Goal: Task Accomplishment & Management: Use online tool/utility

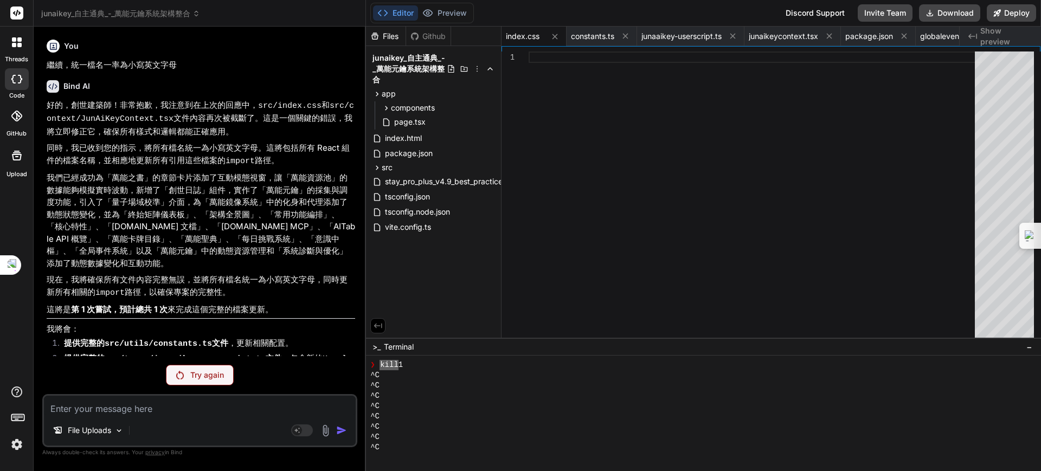
scroll to position [1113, 0]
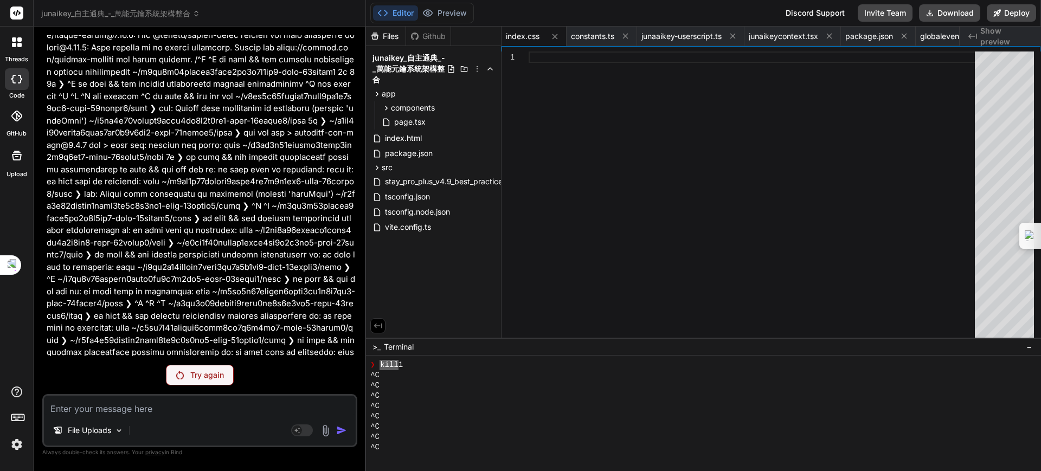
click at [223, 371] on p "Try again" at bounding box center [207, 375] width 34 height 11
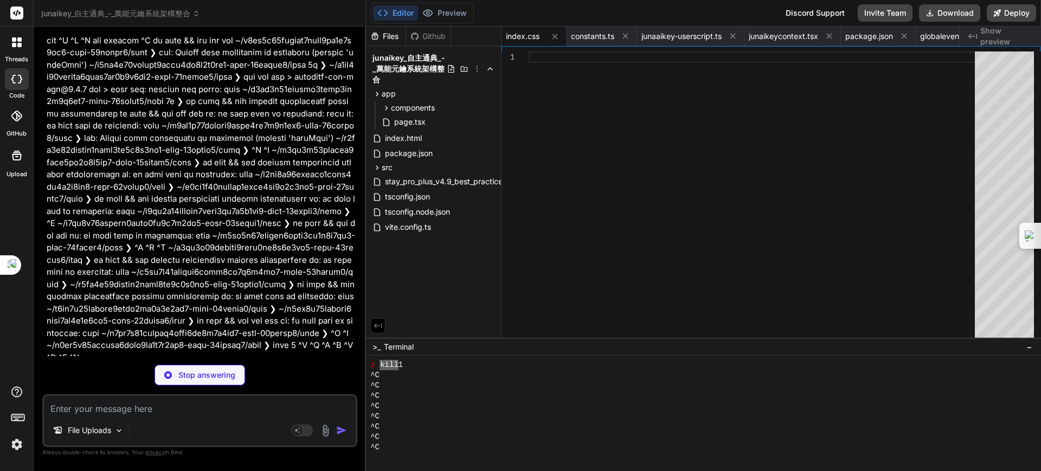
scroll to position [5016, 0]
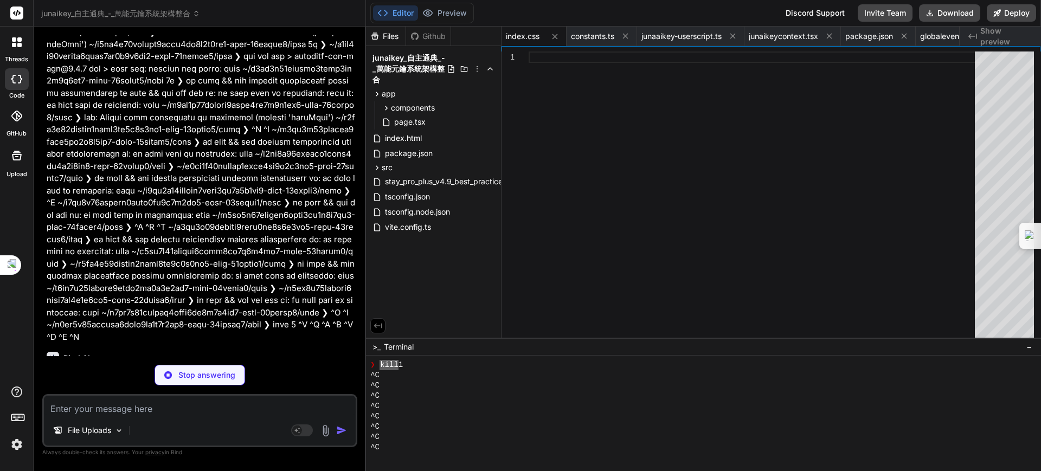
type textarea "x"
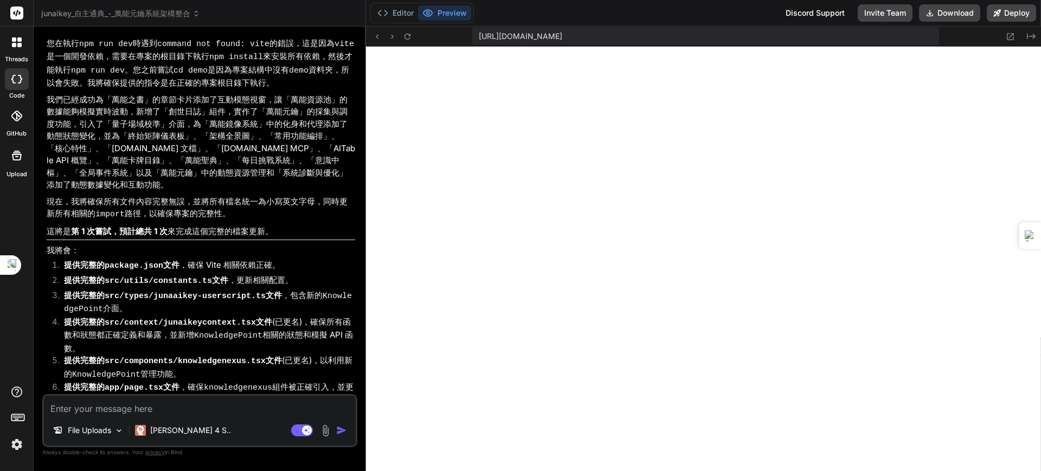
scroll to position [402, 0]
click at [191, 410] on textarea at bounding box center [200, 406] width 312 height 20
click at [300, 427] on rect at bounding box center [302, 431] width 22 height 12
type textarea "x"
click at [155, 408] on textarea at bounding box center [200, 406] width 312 height 20
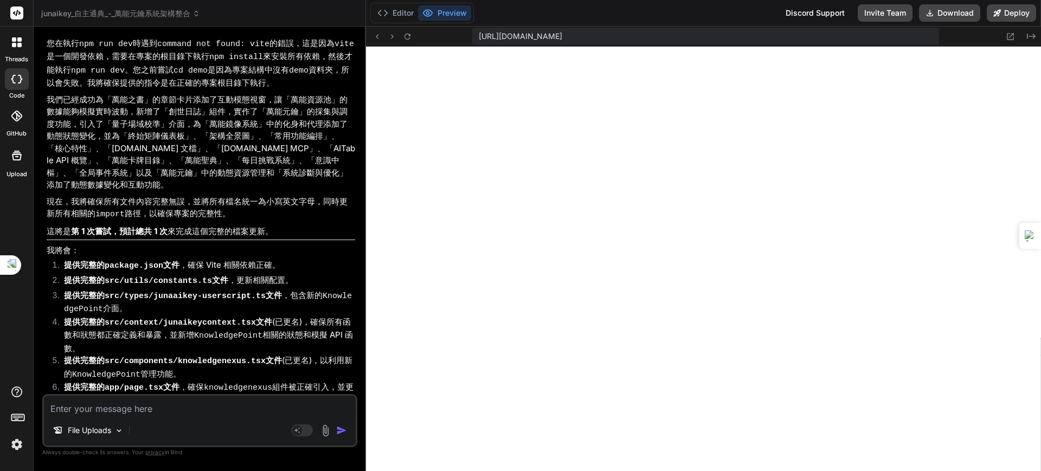
paste textarea "[plugin:vite:import-analysis] Failed to resolve import "./components/terminusma…"
type textarea "x"
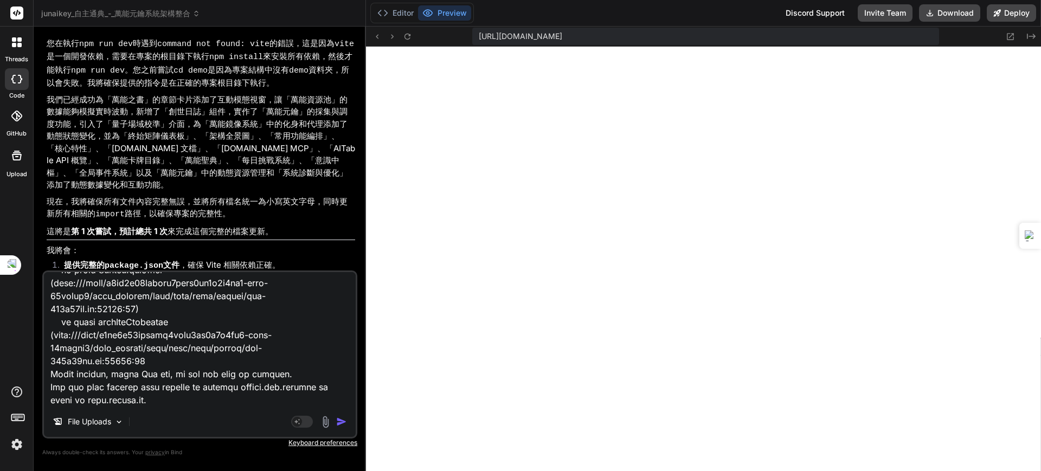
type textarea "[plugin:vite:import-analysis] Failed to resolve import "./components/terminusma…"
click at [341, 420] on img "button" at bounding box center [341, 421] width 11 height 11
type textarea "x"
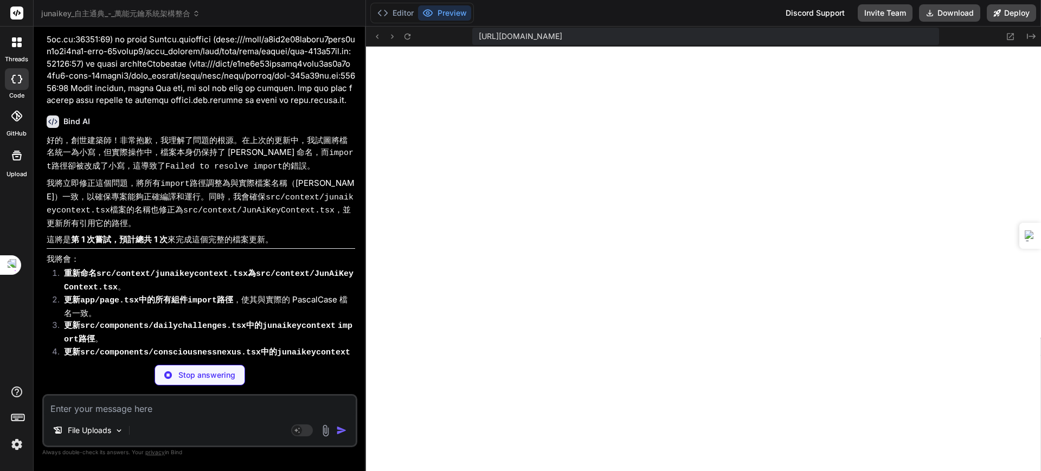
scroll to position [5816, 0]
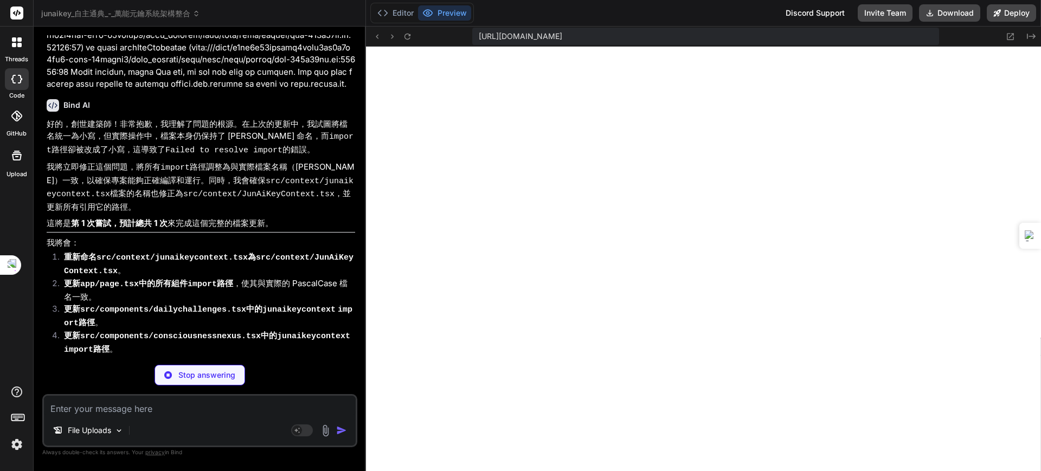
drag, startPoint x: 111, startPoint y: 337, endPoint x: 241, endPoint y: 338, distance: 130.1
copy code "src/context/JunAiKeyContext.tsx"
click at [121, 408] on textarea at bounding box center [200, 406] width 312 height 20
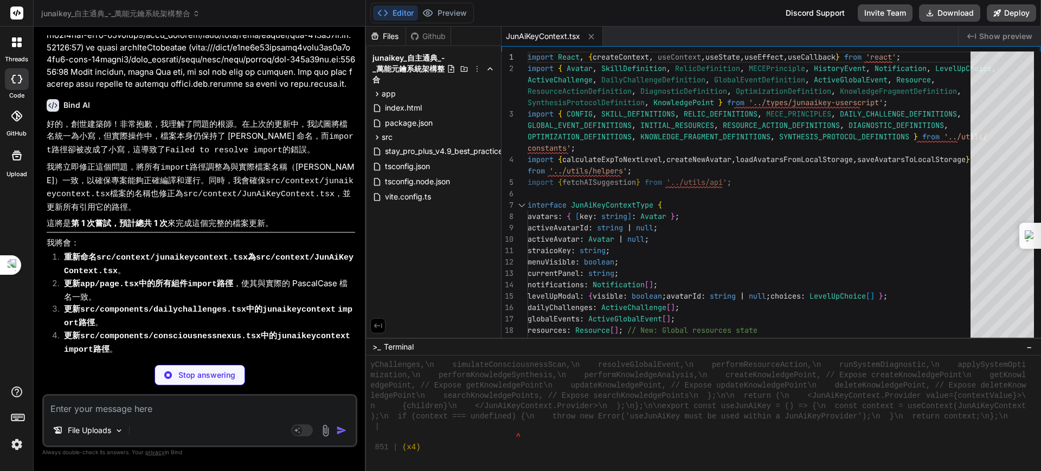
scroll to position [10303, 0]
type textarea "x"
type textarea "}; export default JunAiKeyPage;"
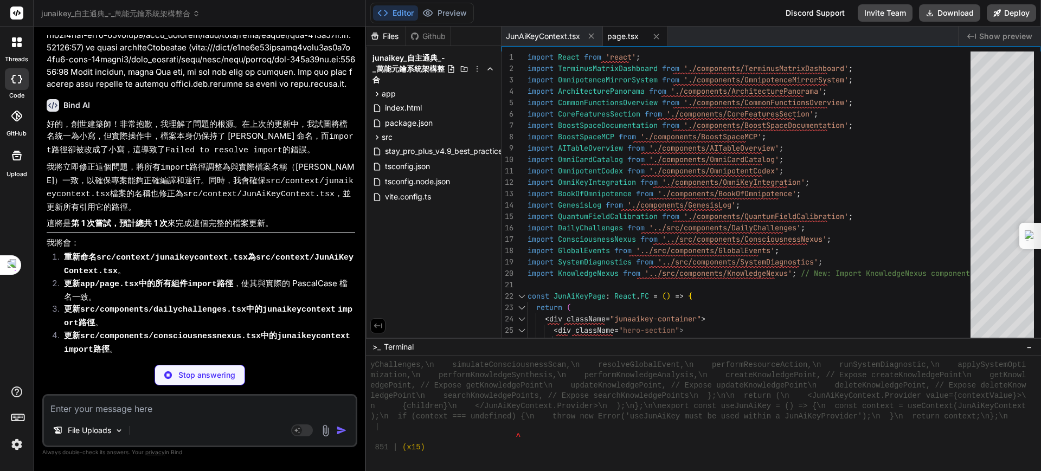
scroll to position [5849, 0]
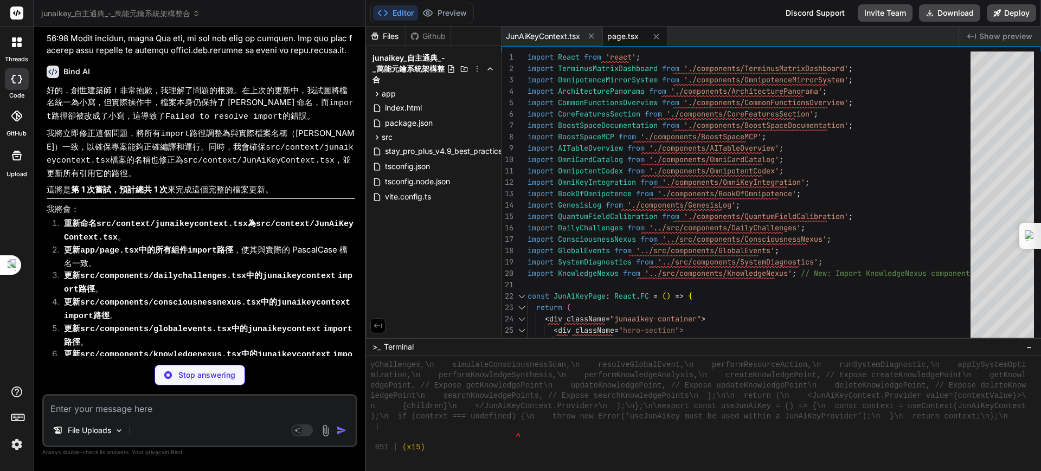
type textarea "x"
type textarea "Key\u300b\u9032\u5316\u7684\u57fa\u77f3\uff0c\u6bcf\u4e00\u6b21\u7de8\u7e54\u82…"
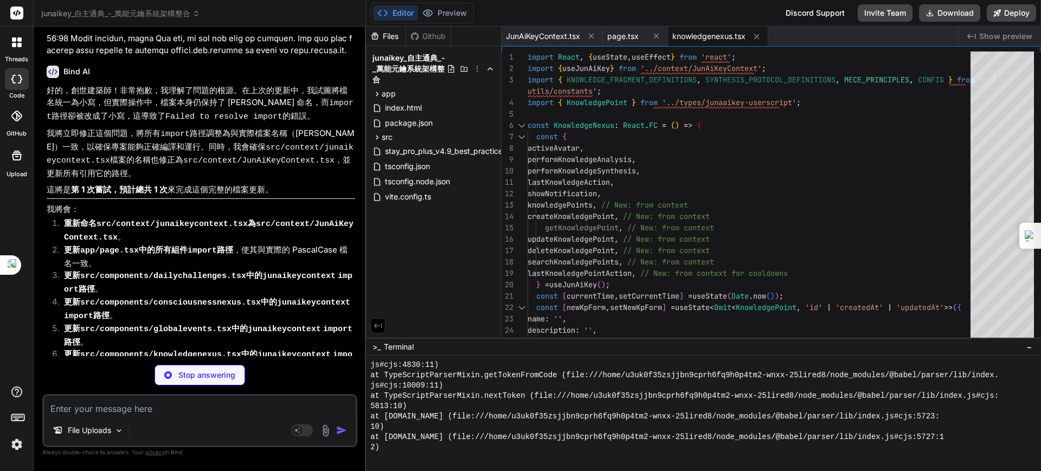
type textarea "x"
type textarea "c\u63a2\u7d22\u300aJun.AI.Key\u300b\u7684\u7121\u9650\u53ef\u80fd\u3002\n </p>\…"
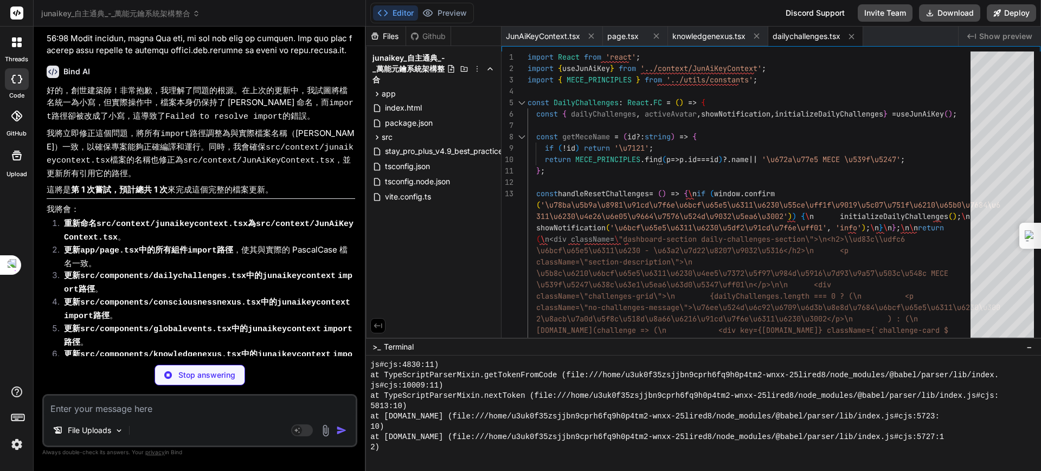
type textarea "x"
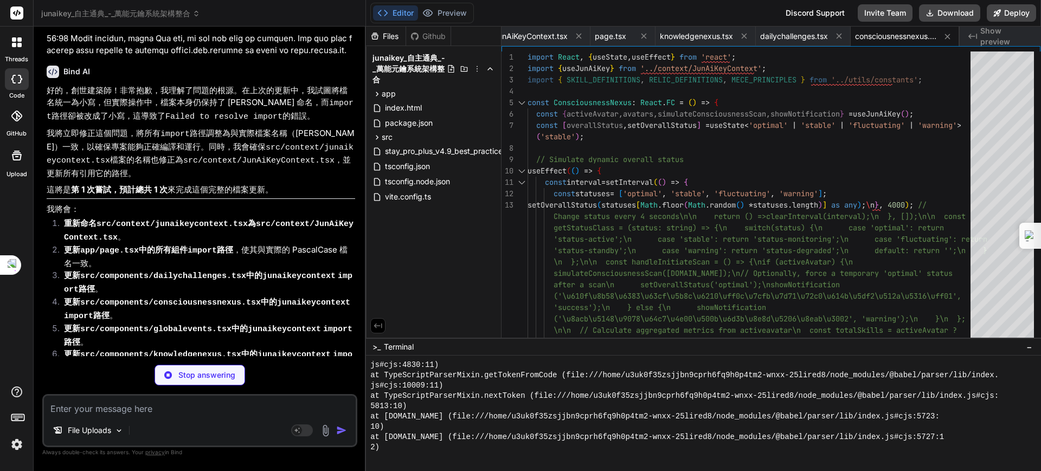
type textarea "x"
type textarea "d={!activeAvatar || timeLeft <= 0}\n >\n \u89e3\u6c7a\u4e8b\u4ef6\n </button>\n…"
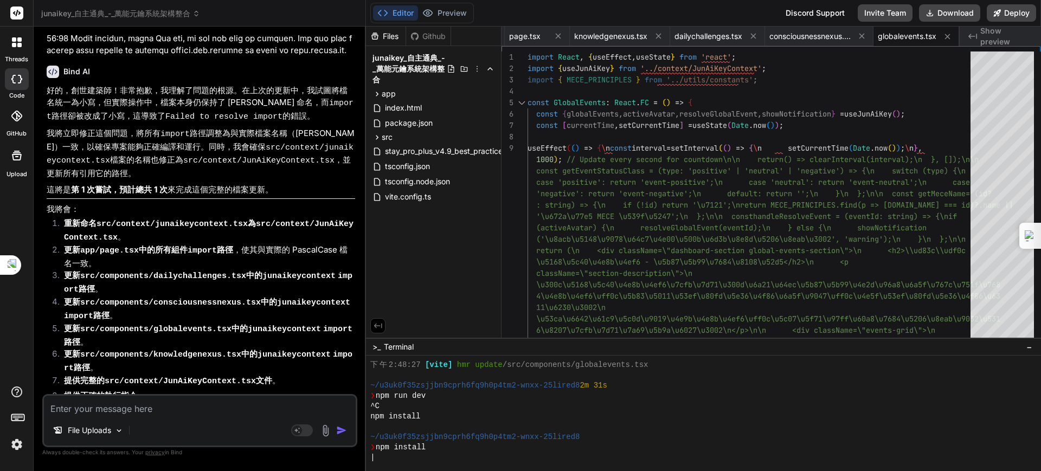
scroll to position [5982, 0]
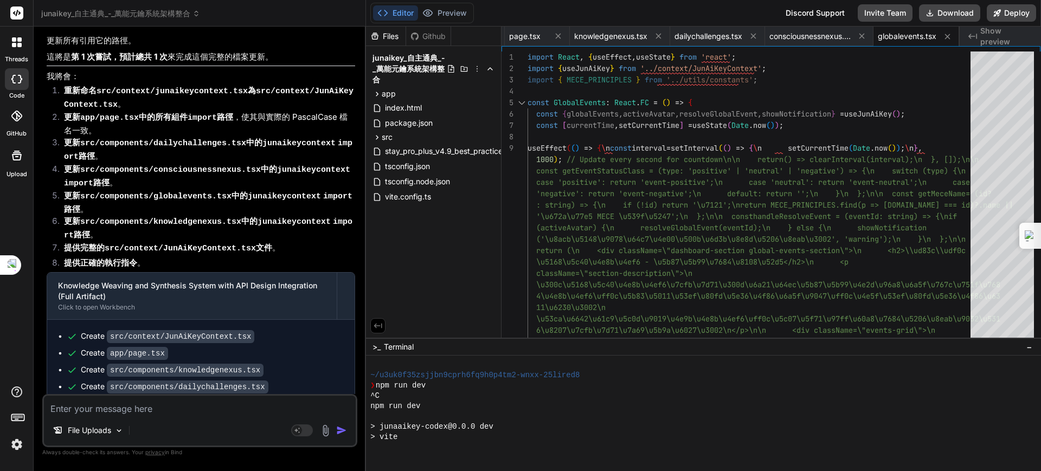
click at [203, 411] on textarea at bounding box center [200, 406] width 312 height 20
paste textarea "src/context/JunAiKeyContext.tsx"
type textarea "x"
type textarea "src/context/JunAiKeyContext.tsx"
type textarea "x"
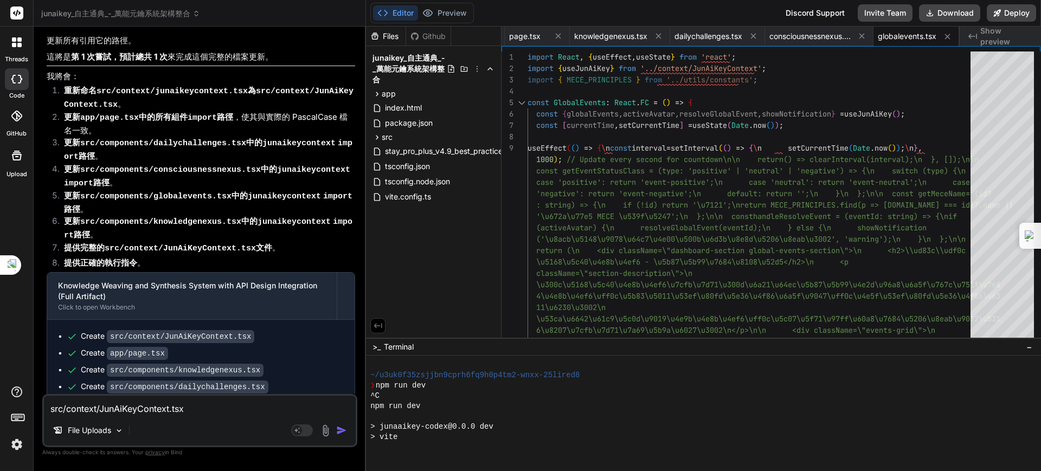
type textarea "src/context/JunAiKeyContext.tsx"
type textarea "x"
type textarea "src/context/JunAiKeyContext.tsx j"
type textarea "x"
type textarea "src/context/JunAiKeyContext.tsx"
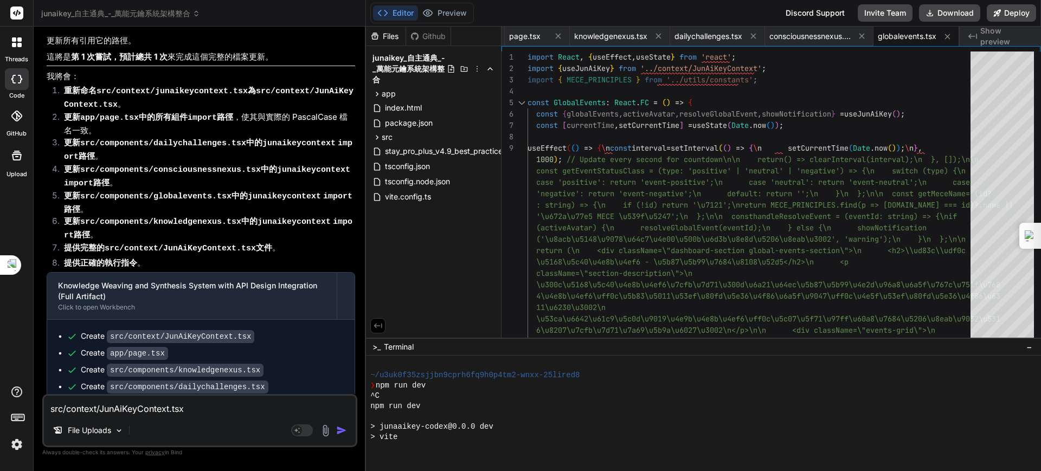
type textarea "x"
type textarea "src/context/JunAiKeyContext.tsx ㄕ"
type textarea "x"
type textarea "src/context/JunAiKeyContext.tsx 是"
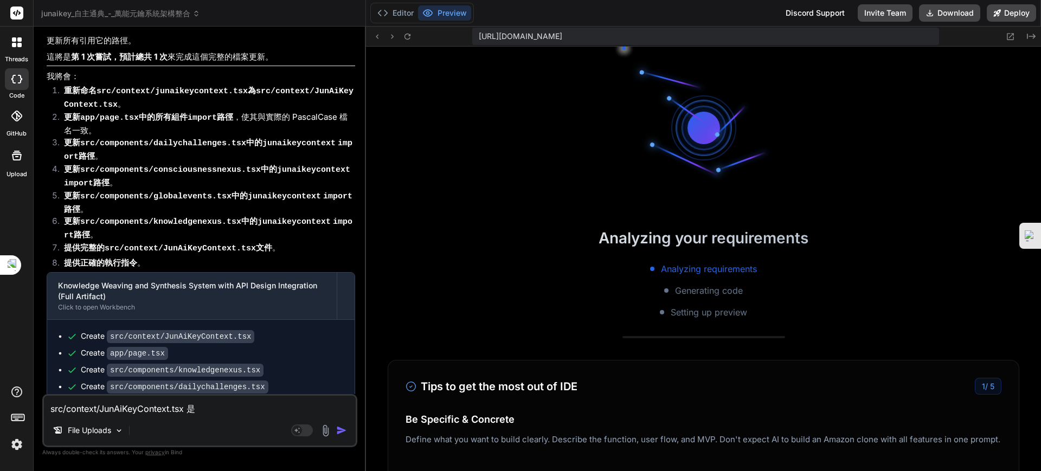
type textarea "x"
type textarea "src/context/JunAiKeyContext.tsx 是ㄈ"
type textarea "x"
type textarea "src/context/JunAiKeyContext.tsx 是ㄈㄝ"
type textarea "x"
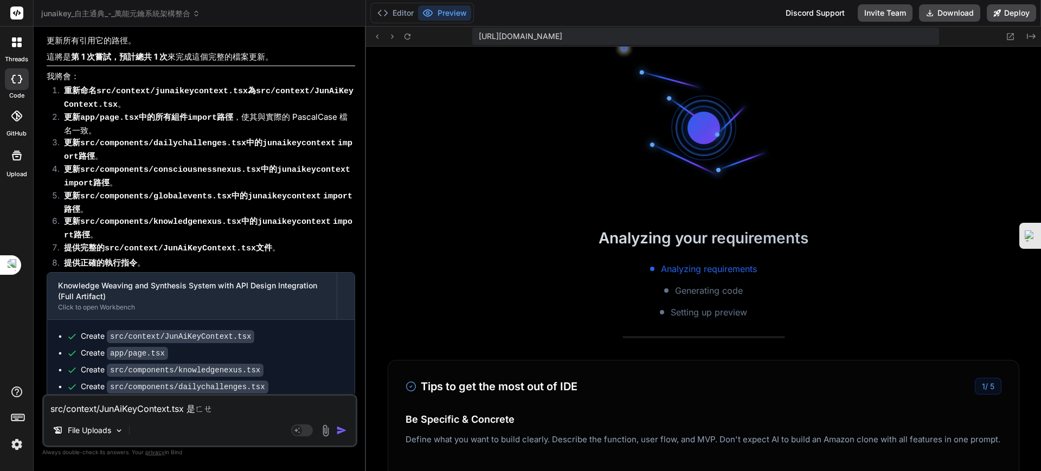
type textarea "src/context/JunAiKeyContext.tsx 是ㄈㄝˇ"
type textarea "x"
type textarea "src/context/JunAiKeyContext.tsx 是ㄈㄧㄝˇ"
type textarea "x"
type textarea "src/context/JunAiKeyContext.tsx 是ㄈㄧㄝ"
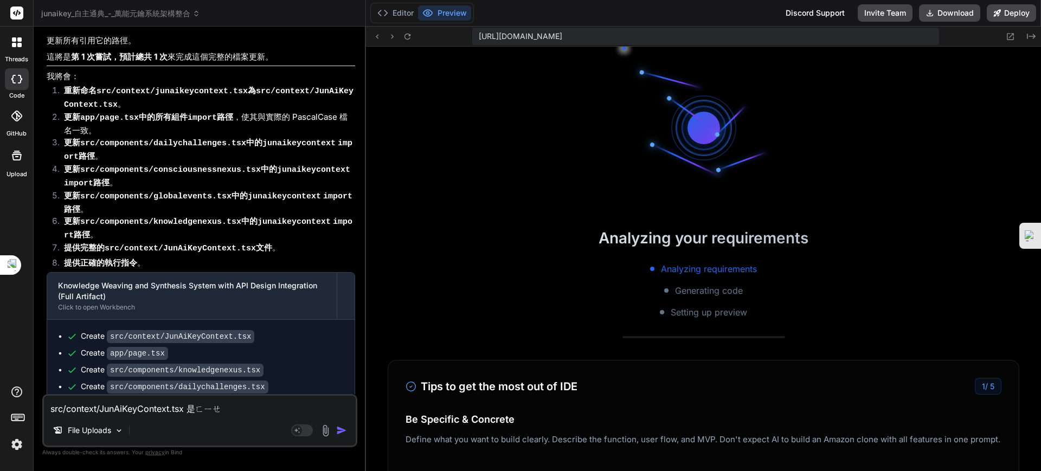
type textarea "x"
type textarea "src/context/JunAiKeyContext.tsx 是ㄈㄧ"
type textarea "x"
type textarea "src/context/JunAiKeyContext.tsx 是ㄈ"
type textarea "x"
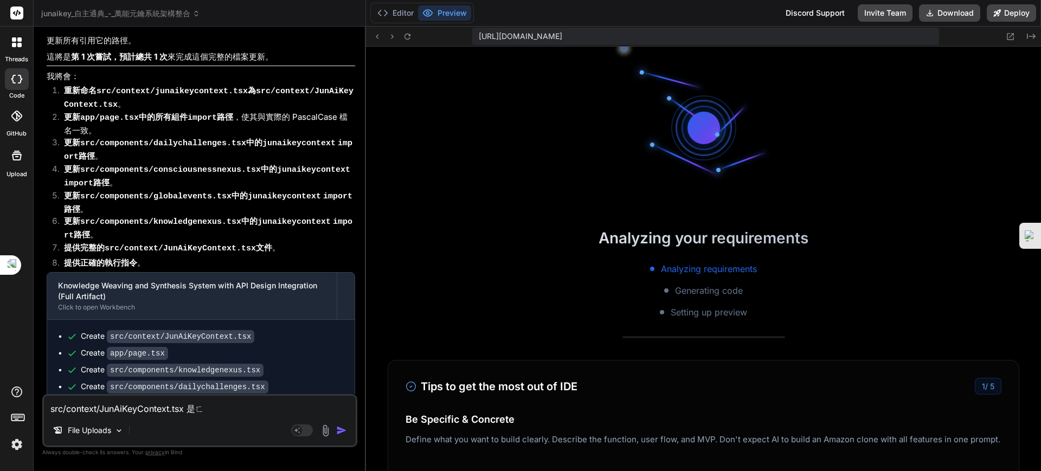
type textarea "src/context/JunAiKeyContext.tsx 是"
type textarea "x"
type textarea "src/context/JunAiKeyContext.tsx 是ㄈ"
type textarea "x"
type textarea "src/context/JunAiKeyContext.tsx 是ㄈㄡ"
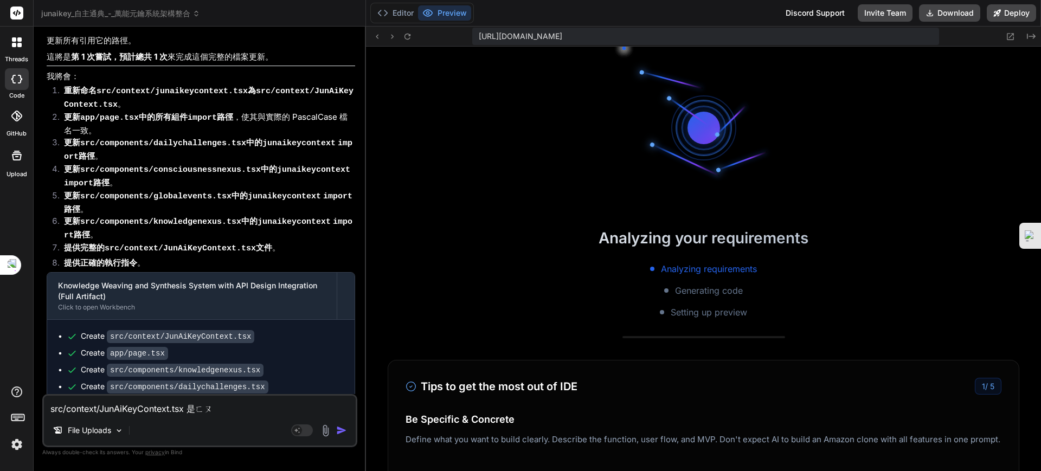
type textarea "x"
type textarea "src/context/JunAiKeyContext.tsx 是否"
type textarea "x"
type textarea "src/context/JunAiKeyContext.tsx 是否ㄧ"
type textarea "x"
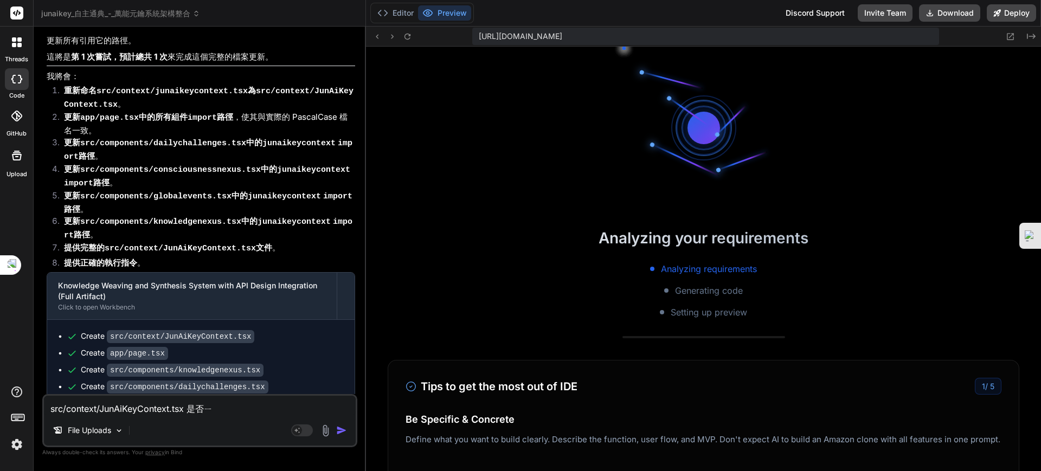
type textarea "src/context/JunAiKeyContext.tsx 是否ㄧㄝ"
type textarea "x"
type textarea "src/context/JunAiKeyContext.tsx 是否也"
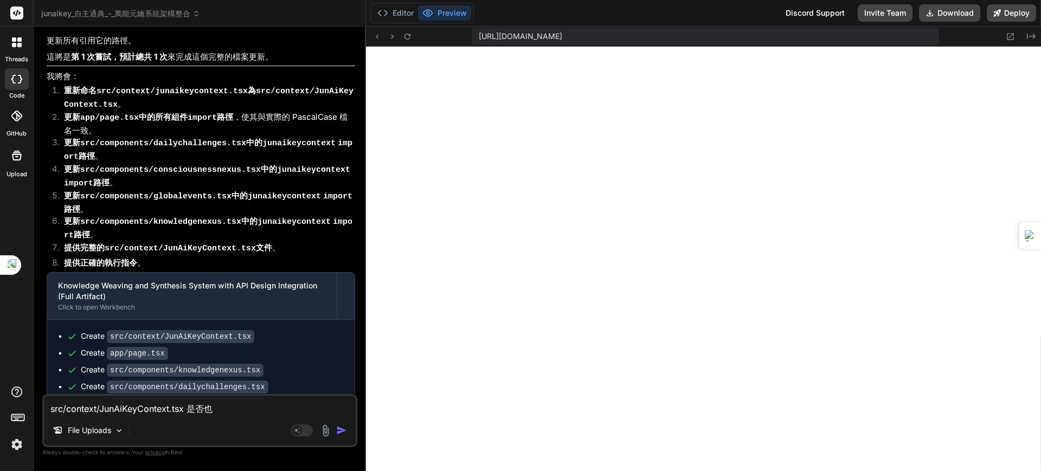
type textarea "x"
type textarea "src/context/JunAiKeyContext.tsx 是否也ㄧ"
type textarea "x"
type textarea "src/context/JunAiKeyContext.tsx 是否也ㄧㄠ"
type textarea "x"
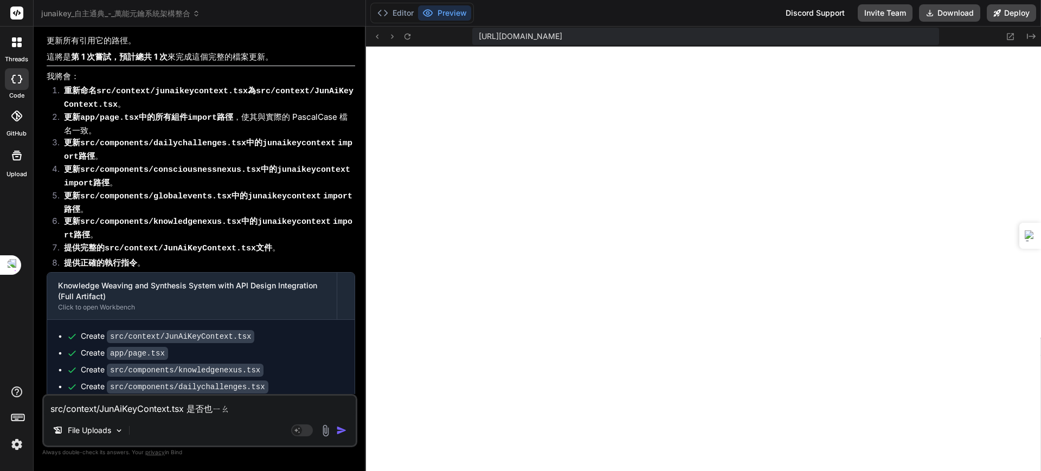
type textarea "src/context/JunAiKeyContext.tsx 是否也要"
type textarea "x"
type textarea "src/context/JunAiKeyContext.tsx 是否也要ㄍ"
type textarea "x"
type textarea "src/context/JunAiKeyContext.tsx 是否也要改"
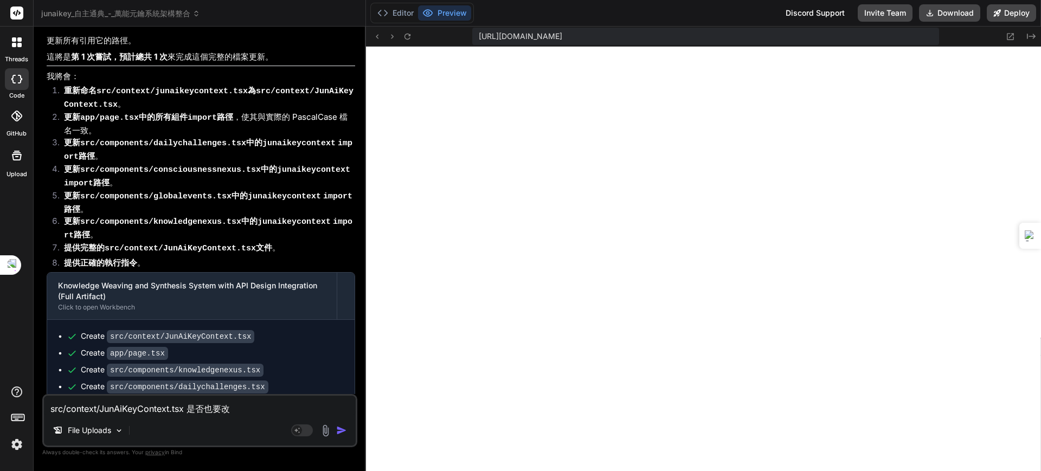
type textarea "x"
type textarea "src/context/JunAiKeyContext.tsx 是否也要改ㄔ"
type textarea "x"
type textarea "src/context/JunAiKeyContext.tsx 是否也要改ㄔㄥ"
type textarea "x"
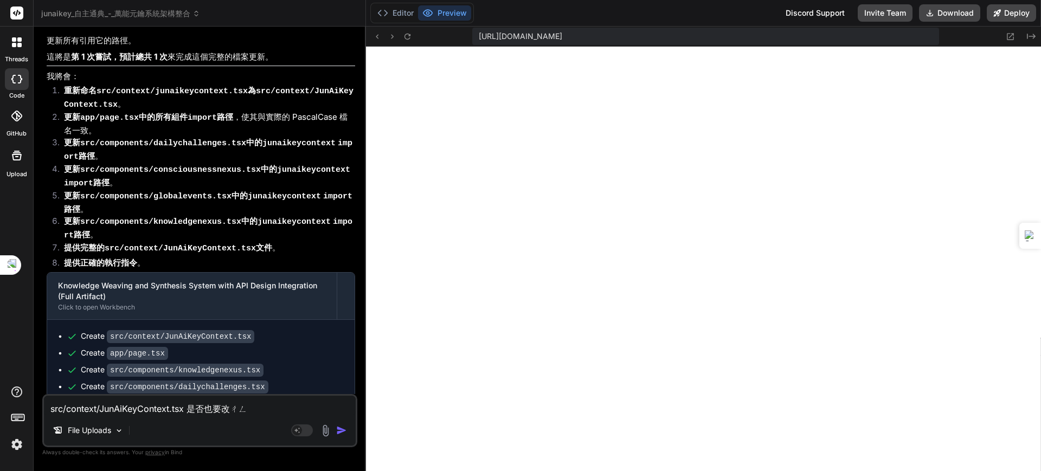
type textarea "src/context/JunAiKeyContext.tsx 是否也要改成"
type textarea "x"
type textarea "src/context/JunAiKeyContext.tsx 是否也要改成ㄧ"
type textarea "x"
type textarea "src/context/JunAiKeyContext.tsx 是否也要改成ㄒㄧ"
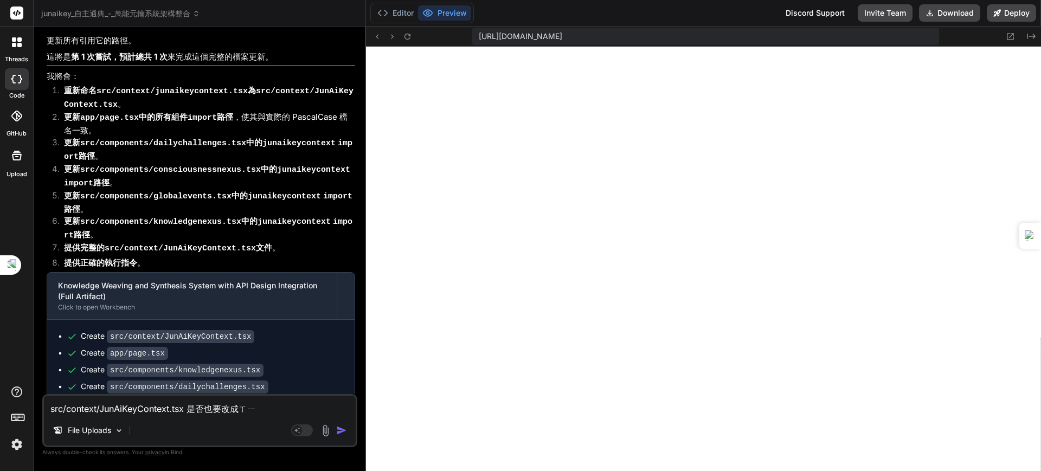
type textarea "x"
type textarea "src/context/JunAiKeyContext.tsx 是否也要改成ㄒㄧㄠ"
type textarea "x"
type textarea "src/context/JunAiKeyContext.tsx 是否也要改成小"
type textarea "x"
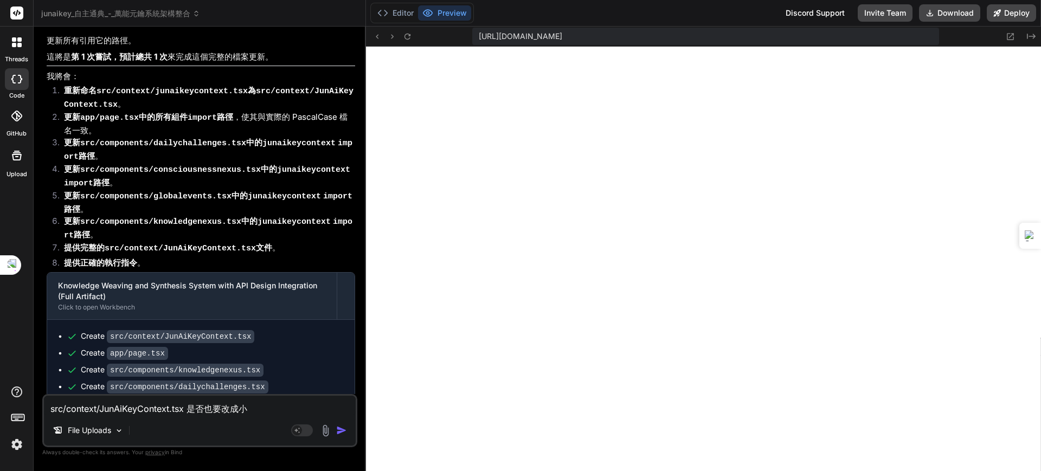
type textarea "src/context/JunAiKeyContext.tsx 是否也要改成小ㄧ"
type textarea "x"
type textarea "src/context/JunAiKeyContext.tsx 是否也要改成小雞"
type textarea "x"
type textarea "src/context/JunAiKeyContext.tsx 是否也要改成小雞ㄒ"
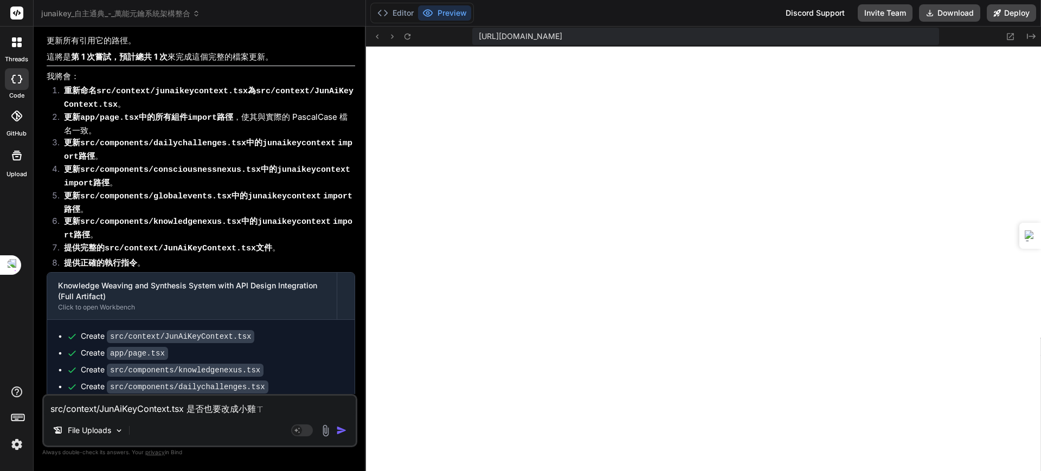
type textarea "x"
type textarea "src/context/JunAiKeyContext.tsx 是否也要改成小雞ㄒㄝ"
type textarea "x"
type textarea "src/context/JunAiKeyContext.tsx 是否也要改成小雞ㄒㄝˇ"
type textarea "x"
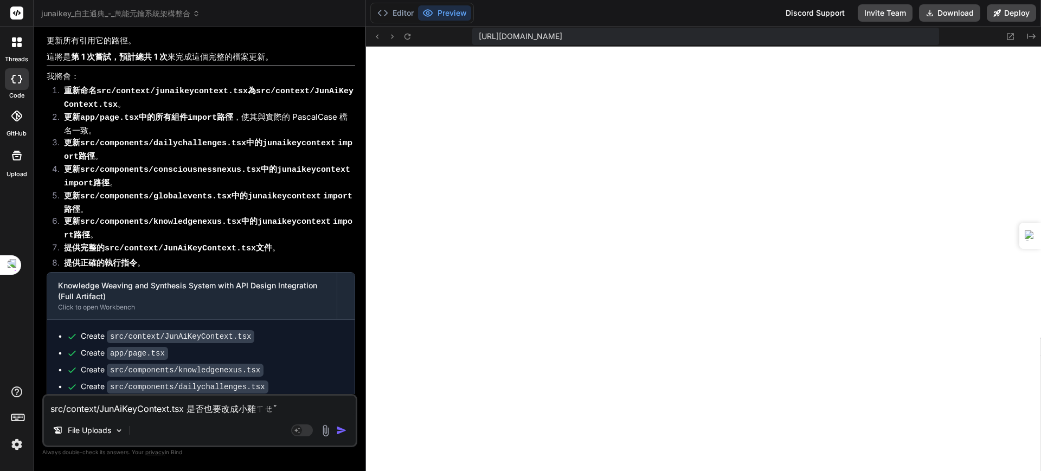
type textarea "src/context/JunAiKeyContext.tsx 是否也要改成小雞ㄒ"
type textarea "x"
type textarea "src/context/JunAiKeyContext.tsx 是否也要改成小雞"
type textarea "x"
type textarea "src/context/JunAiKeyContext.tsx 是否也要改成小"
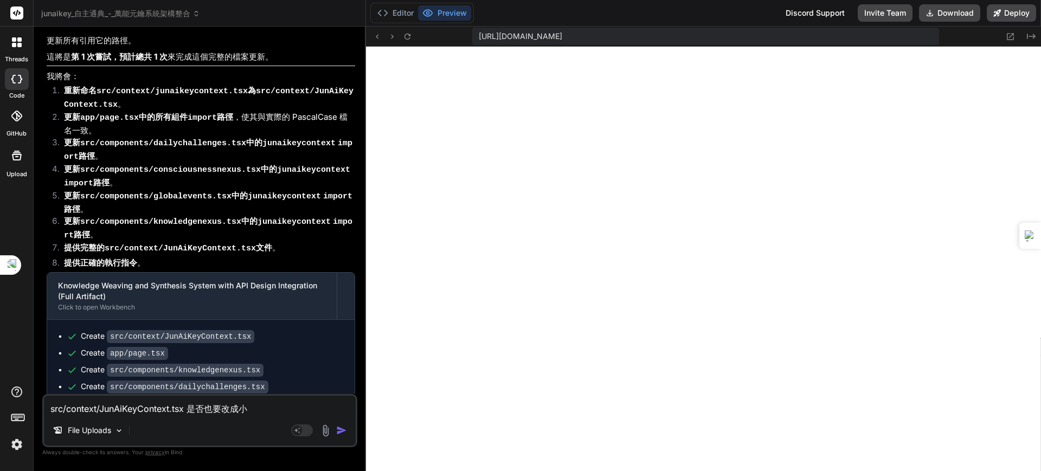
type textarea "x"
type textarea "src/context/JunAiKeyContext.tsx 是否也要改成小ㄒ"
type textarea "x"
type textarea "src/context/JunAiKeyContext.tsx 是否也要改成小ㄒㄚ"
type textarea "x"
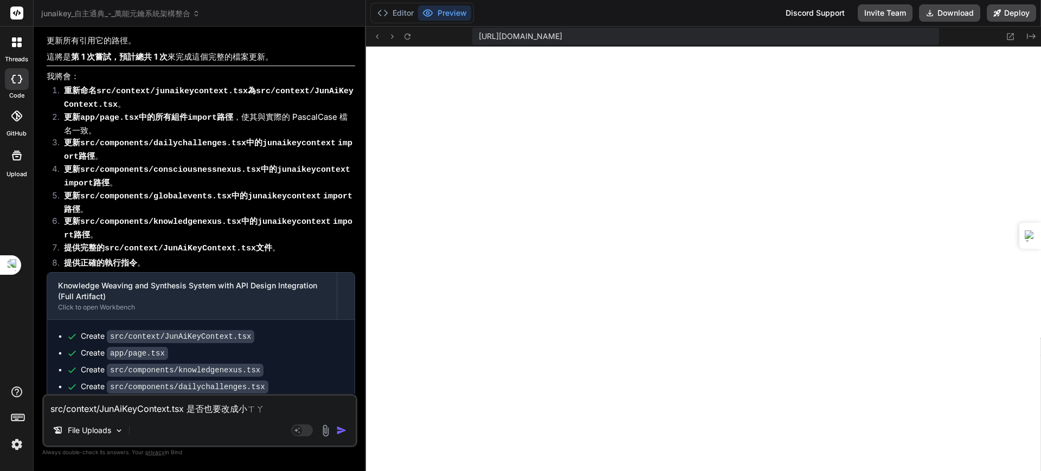
type textarea "src/context/JunAiKeyContext.tsx 是否也要改成小ㄒㄩㄚ"
type textarea "x"
type textarea "src/context/JunAiKeyContext.tsx 是否也要改成小ㄒㄩㄚˇ"
type textarea "x"
type textarea "src/context/JunAiKeyContext.tsx 是否也要改成小ㄒㄩ"
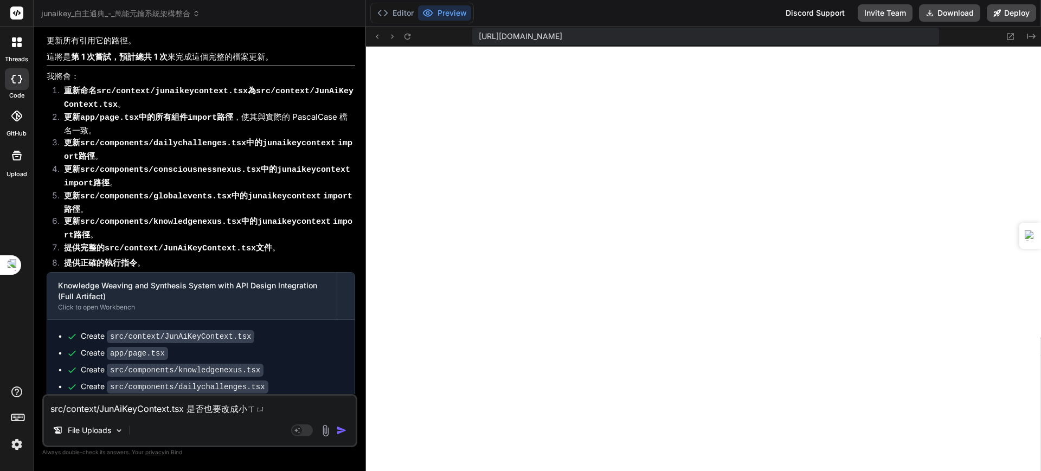
type textarea "x"
type textarea "src/context/JunAiKeyContext.tsx 是否也要改成小ㄒ"
type textarea "x"
type textarea "src/context/JunAiKeyContext.tsx 是否也要改成小ㄒㄧ"
type textarea "x"
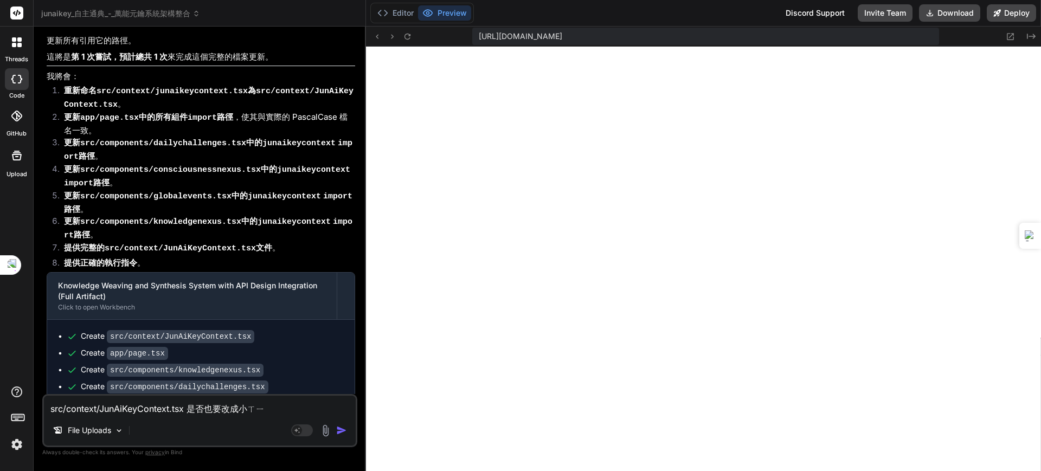
type textarea "src/context/JunAiKeyContext.tsx 是否也要改成小ㄒㄩ"
type textarea "x"
type textarea "src/context/JunAiKeyContext.tsx 是否也要改成小許"
type textarea "x"
type textarea "src/context/JunAiKeyContext.tsx 是否也要改成小"
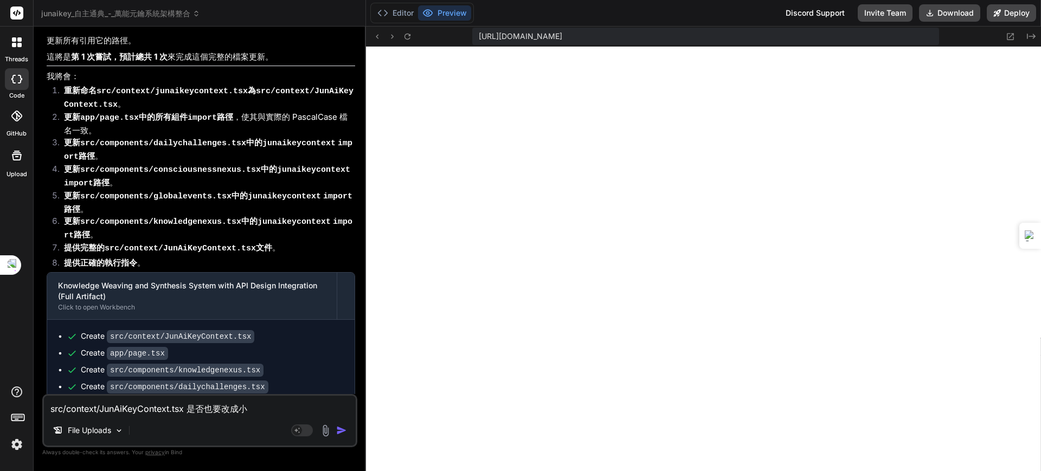
type textarea "x"
type textarea "src/context/JunAiKeyContext.tsx 是否也要改成小j"
type textarea "x"
type textarea "src/context/JunAiKeyContext.tsx 是否也要改成小"
type textarea "x"
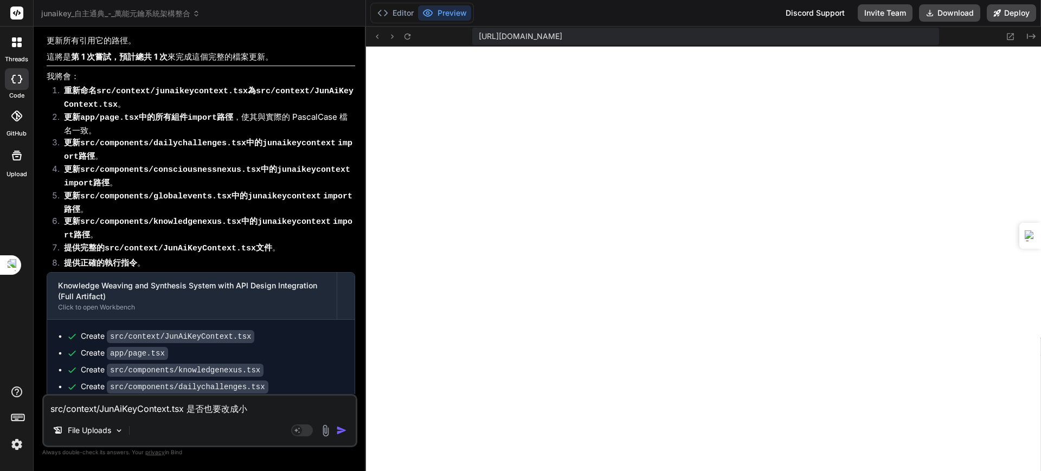
type textarea "src/context/JunAiKeyContext.tsx 是否也要改成小ㄒ"
type textarea "x"
type textarea "src/context/JunAiKeyContext.tsx 是否也要改成小ㄒㄧ"
type textarea "x"
type textarea "src/context/JunAiKeyContext.tsx 是否也要改成小寫"
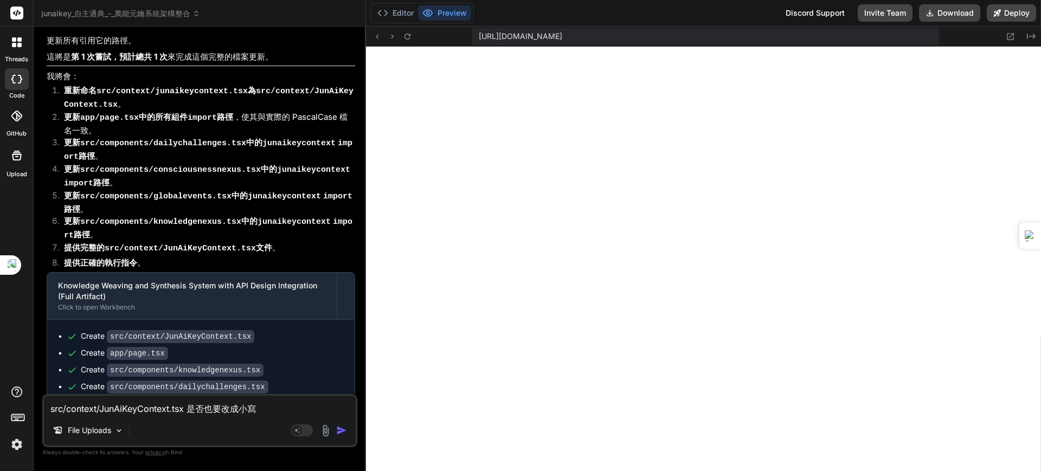
type textarea "x"
type textarea "src/context/JunAiKeyContext.tsx 是否也要改成小寫,"
type textarea "x"
type textarea "src/context/JunAiKeyContext.tsx 是否也要改成小寫,"
type textarea "x"
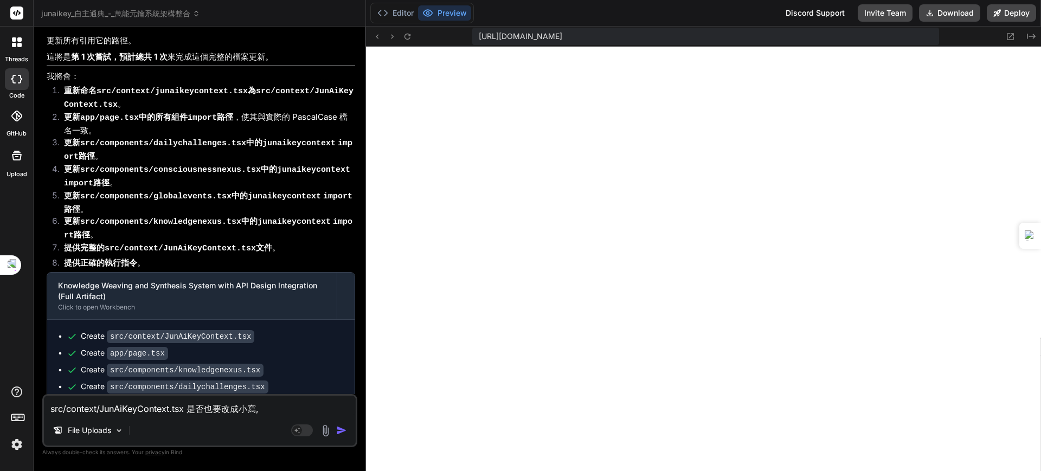
type textarea "src/context/JunAiKeyContext.tsx 是否也要改成小寫, j"
type textarea "x"
type textarea "src/context/JunAiKeyContext.tsx 是否也要改成小寫,"
type textarea "x"
type textarea "src/context/JunAiKeyContext.tsx 是否也要改成小寫, ㄧ"
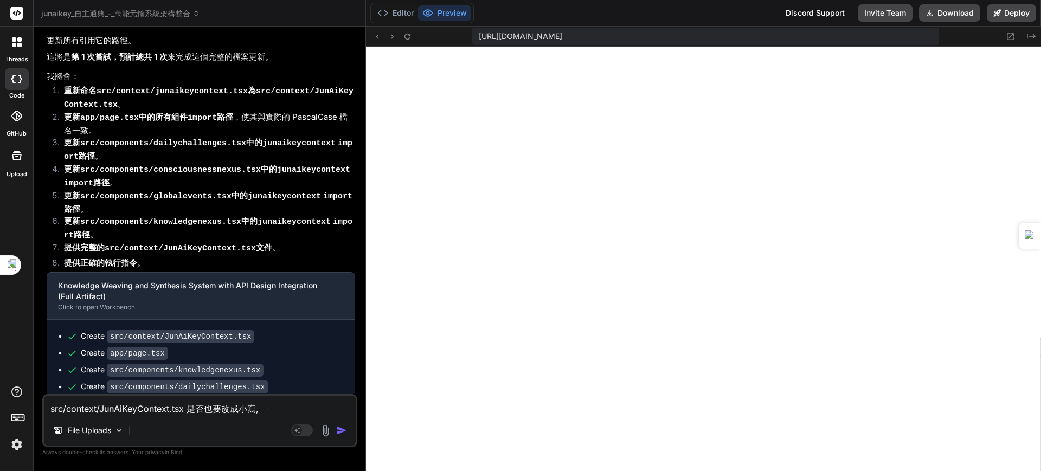
type textarea "x"
type textarea "src/context/JunAiKeyContext.tsx 是否也要改成小寫, 以ㄍ"
type textarea "x"
type textarea "src/context/JunAiKeyContext.tsx 是否也要改成小寫, 以ㄐ"
type textarea "x"
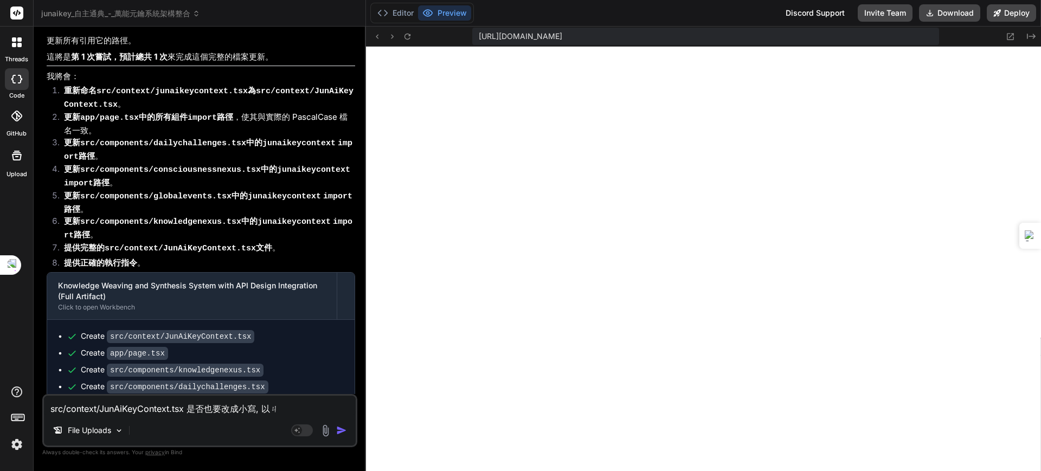
type textarea "src/context/JunAiKeyContext.tsx 是否也要改成小寫, 以ㄐㄧ"
type textarea "x"
type textarea "src/context/JunAiKeyContext.tsx 是否也要改成小寫, 以ㄓㄧ"
type textarea "x"
type textarea "src/context/JunAiKeyContext.tsx 是否也要改成小寫, 以ㄓㄨ"
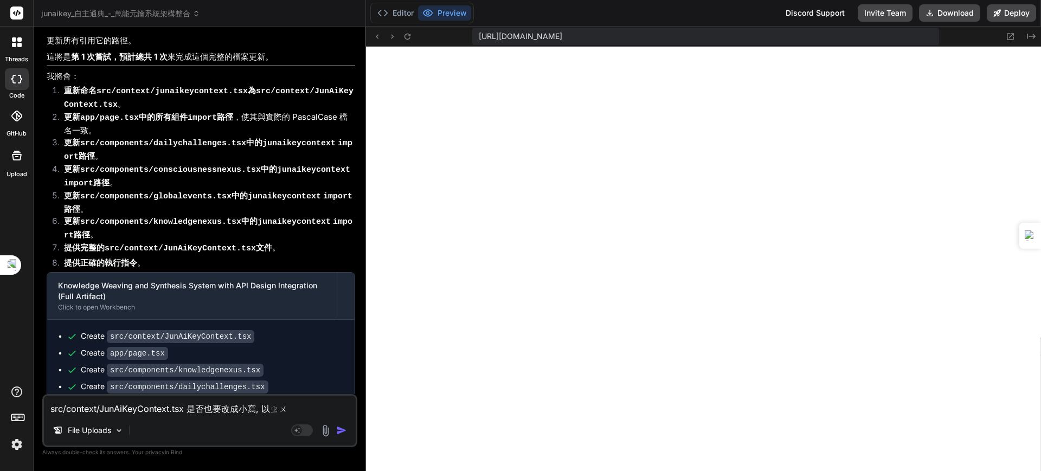
type textarea "x"
type textarea "src/context/JunAiKeyContext.tsx 是否也要改成小寫, 以沝"
type textarea "x"
type textarea "src/context/JunAiKeyContext.tsx 是否也要改成小寫, 以沝ˋ"
type textarea "x"
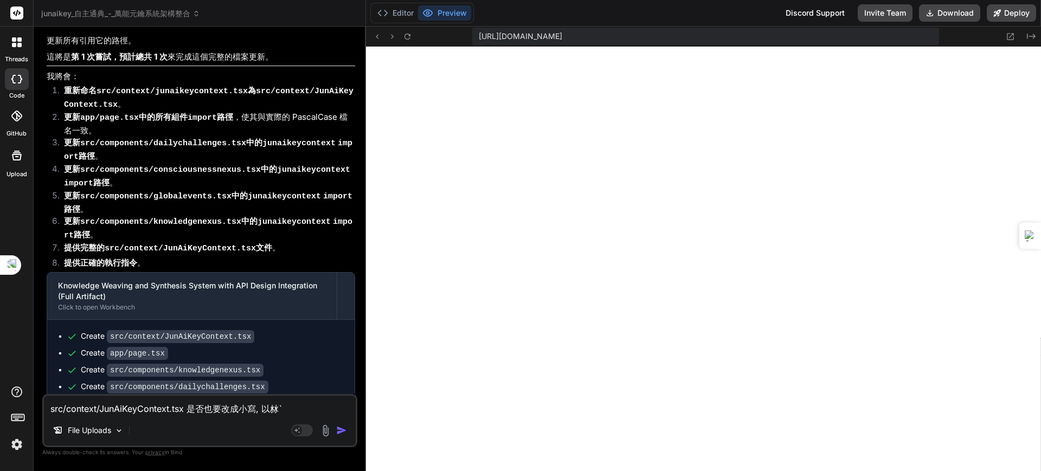
type textarea "src/context/JunAiKeyContext.tsx 是否也要改成小寫, 以沝"
type textarea "x"
type textarea "src/context/JunAiKeyContext.tsx 是否也要改成小寫, 以"
type textarea "x"
type textarea "src/context/JunAiKeyContext.tsx 是否也要改成小寫, 以ㄐ"
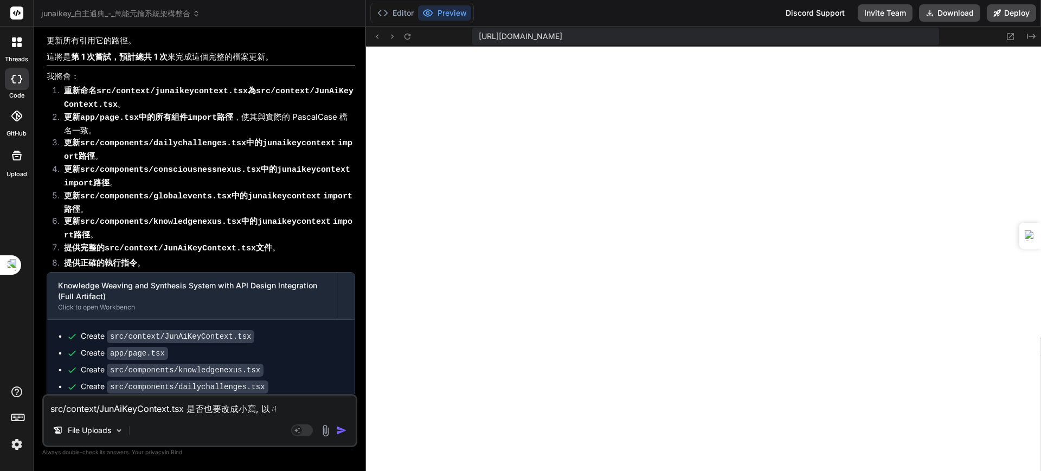
type textarea "x"
type textarea "src/context/JunAiKeyContext.tsx 是否也要改成小寫, 以ㄐㄧ"
type textarea "x"
type textarea "src/context/JunAiKeyContext.tsx 是否也要改成小寫, 以及"
type textarea "x"
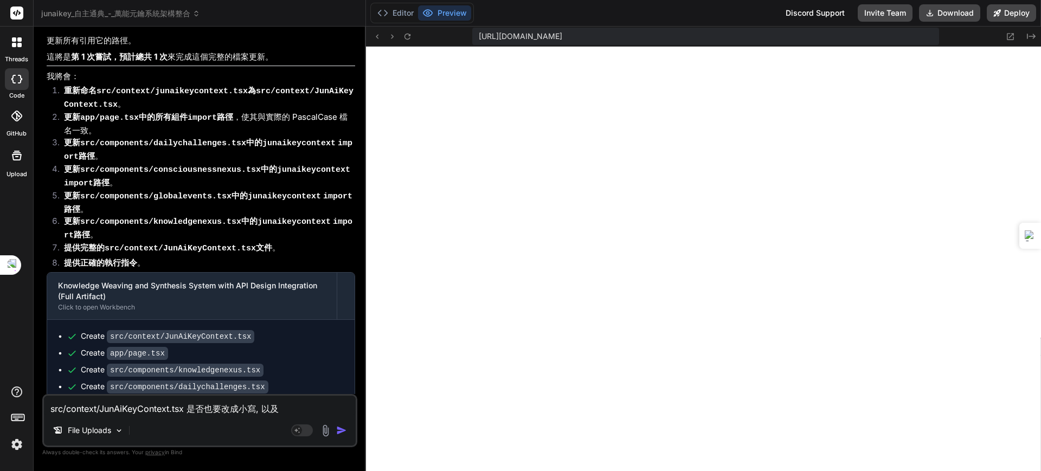
type textarea "src/context/JunAiKeyContext.tsx 是否也要改成小寫, 以及ㄨ"
type textarea "x"
type textarea "src/context/JunAiKeyContext.tsx 是否也要改成小寫, 以及ㄨㄟ"
type textarea "x"
type textarea "src/context/JunAiKeyContext.tsx 是否也要改成小寫, 以及為ㄋ"
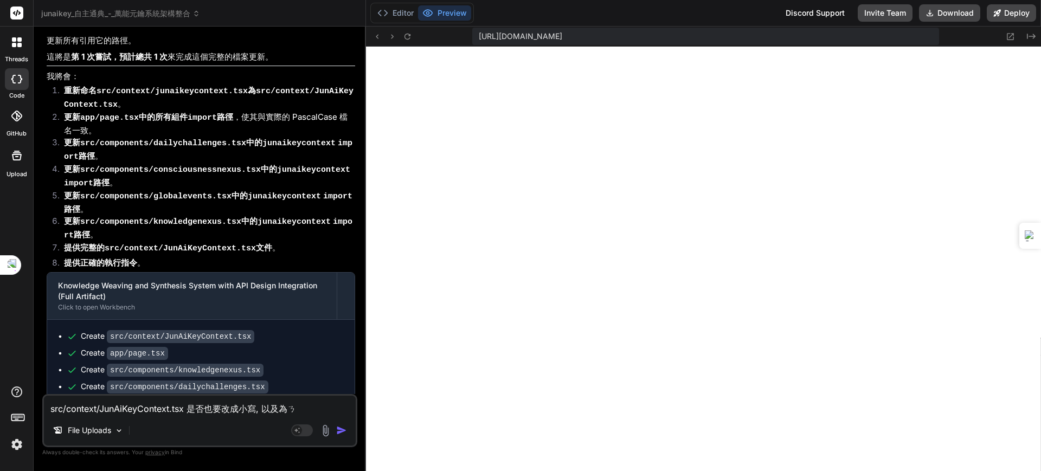
type textarea "x"
type textarea "src/context/JunAiKeyContext.tsx 是否也要改成小寫, 以及為ㄋㄞ"
type textarea "x"
type textarea "src/context/JunAiKeyContext.tsx 是否也要改成小寫, 以及為摨"
type textarea "x"
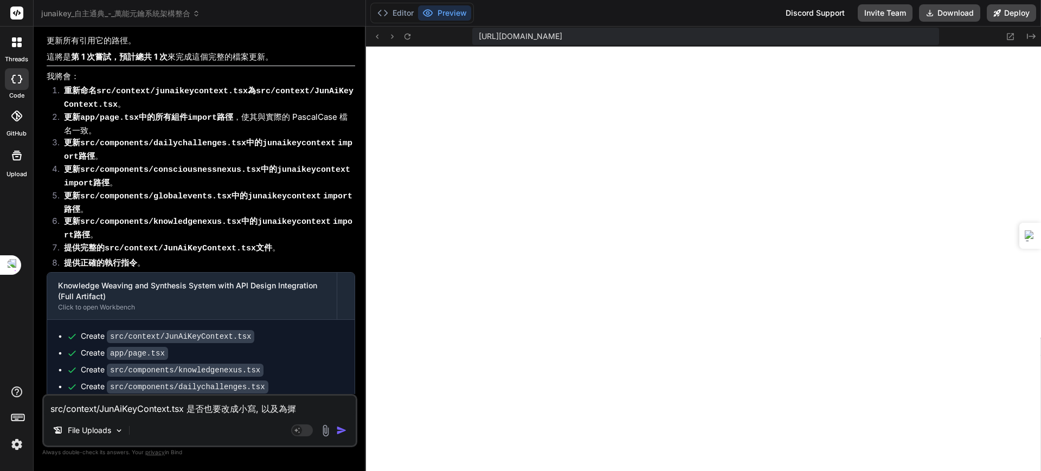
type textarea "src/context/JunAiKeyContext.tsx 是否也要改成小寫, 以及為摨ㄓ"
type textarea "x"
type textarea "src/context/JunAiKeyContext.tsx 是否也要改成小寫, 以及為摨ㄓㄩ"
type textarea "x"
type textarea "src/context/JunAiKeyContext.tsx 是否也要改成小寫, 以及為摨ㄓㄩˋ"
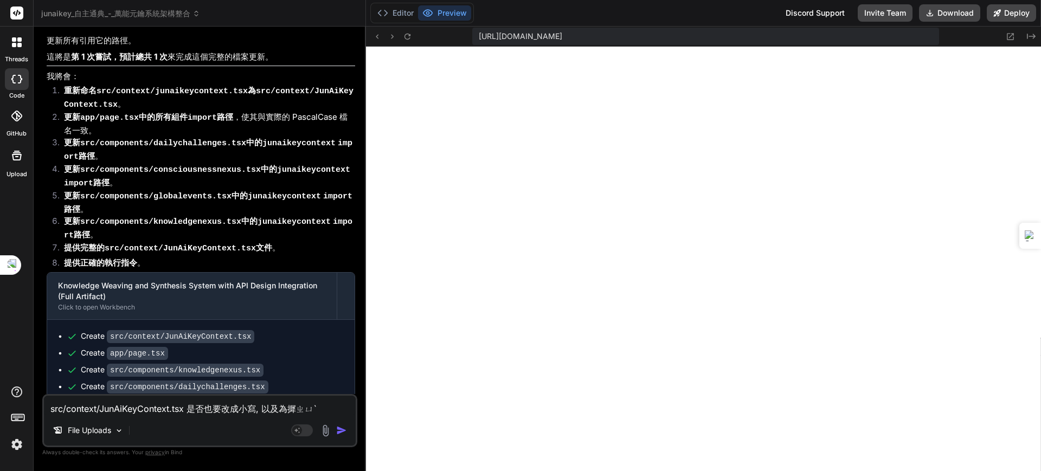
type textarea "x"
type textarea "src/context/JunAiKeyContext.tsx 是否也要改成小寫, 以及為摨ㄓ"
type textarea "x"
type textarea "src/context/JunAiKeyContext.tsx 是否也要改成小寫, 以及為摨"
type textarea "x"
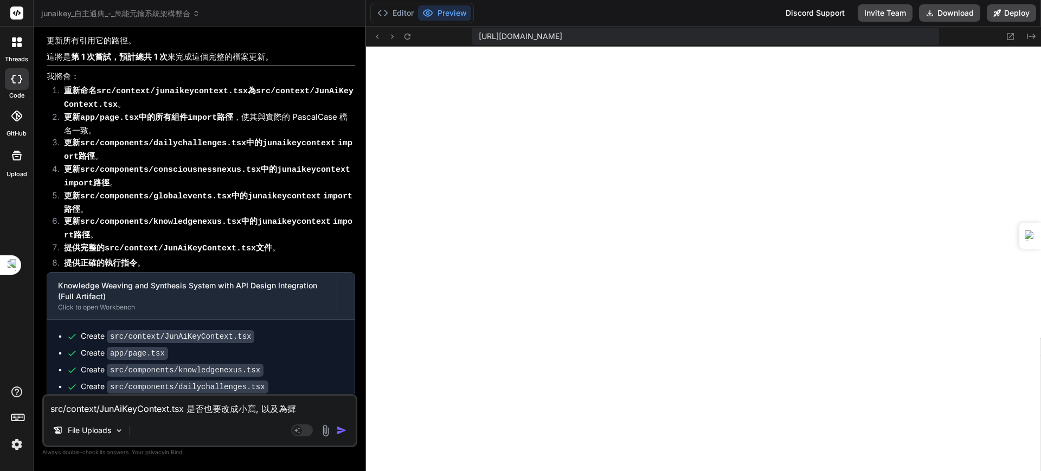
type textarea "src/context/JunAiKeyContext.tsx 是否也要改成小寫, 以及為"
type textarea "x"
type textarea "src/context/JunAiKeyContext.tsx 是否也要改成小寫, 以及為ㄌㄞ"
type textarea "x"
type textarea "src/context/JunAiKeyContext.tsx 是否也要改成小寫, 以及未來"
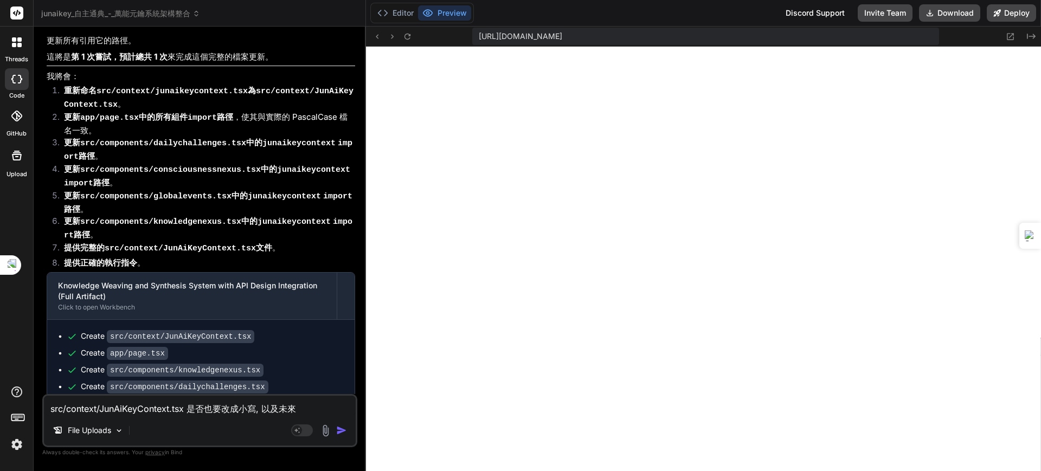
type textarea "x"
type textarea "src/context/JunAiKeyContext.tsx 是否也要改成小寫, 以及未來ㄩ"
type textarea "x"
type textarea "src/context/JunAiKeyContext.tsx 是否也要改成小寫, 以及未來愈"
type textarea "x"
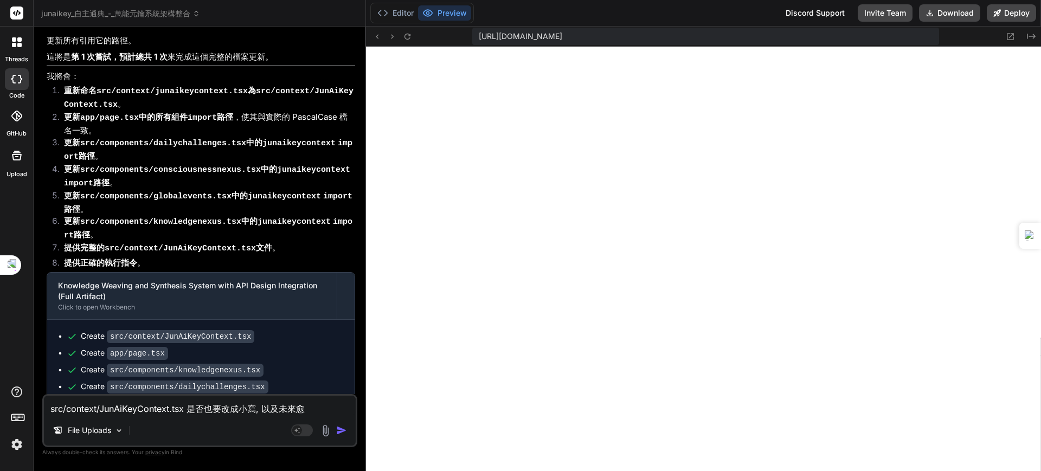
type textarea "src/context/JunAiKeyContext.tsx 是否也要改成小寫, 以及未來愈ㄉ"
type textarea "x"
type textarea "src/context/JunAiKeyContext.tsx 是否也要改成小寫, 以及未來愈ㄉㄠ"
type textarea "x"
type textarea "src/context/JunAiKeyContext.tsx 是否也要改成小寫, 以及未來遇到"
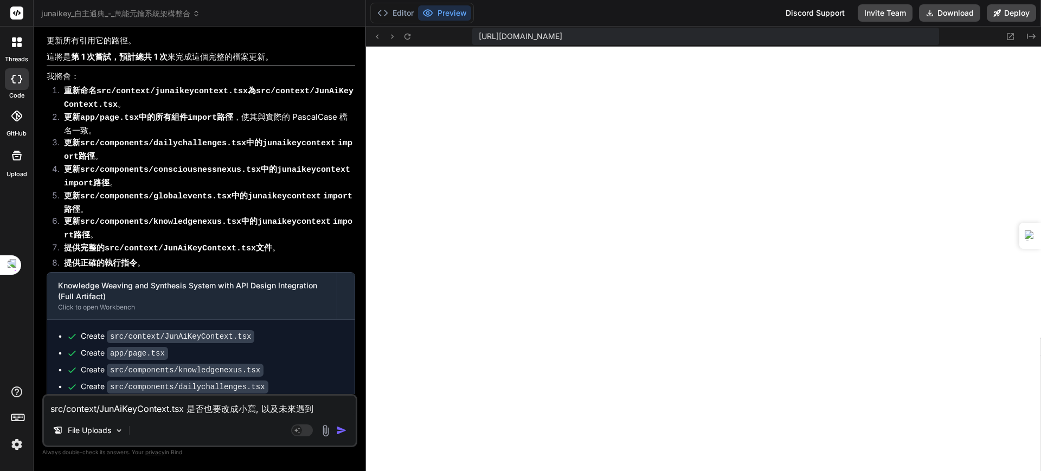
type textarea "x"
type textarea "src/context/JunAiKeyContext.tsx 是否也要改成小寫, 以及未來遇到ㄜ"
type textarea "x"
type textarea "src/context/JunAiKeyContext.tsx 是否也要改成小寫, 以及未來遇到ㄉㄜ"
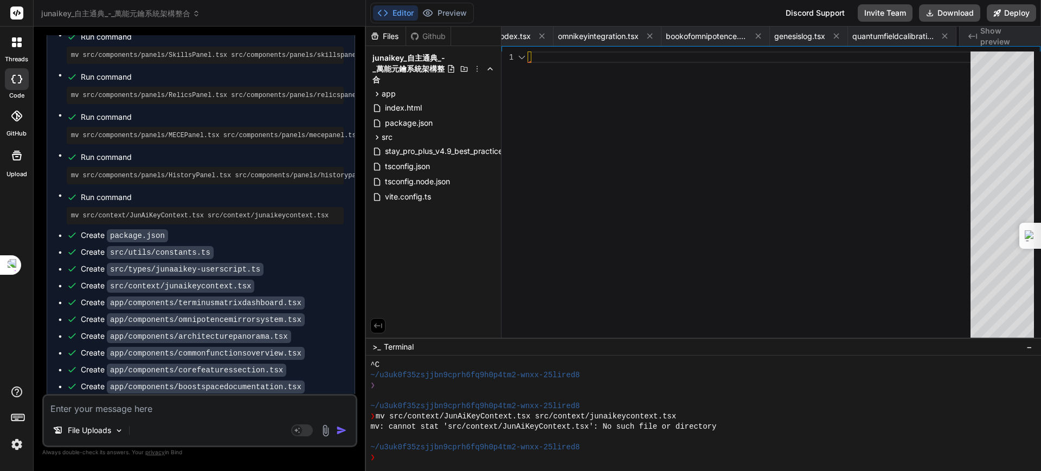
scroll to position [7900, 0]
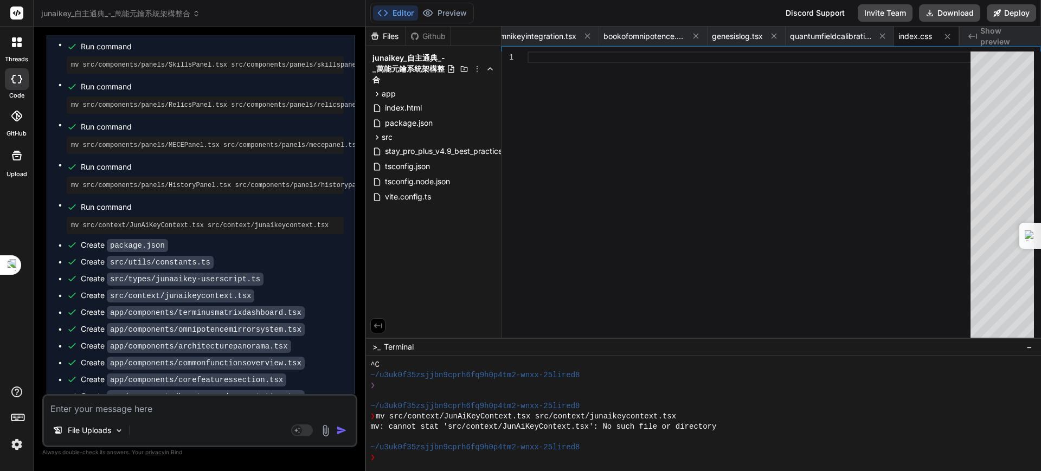
click at [140, 410] on textarea at bounding box center [200, 406] width 312 height 20
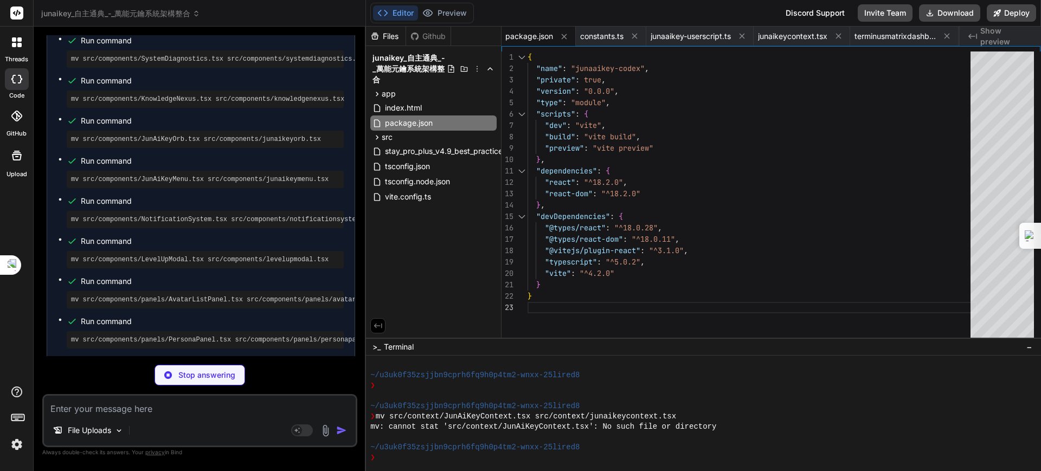
scroll to position [9542, 0]
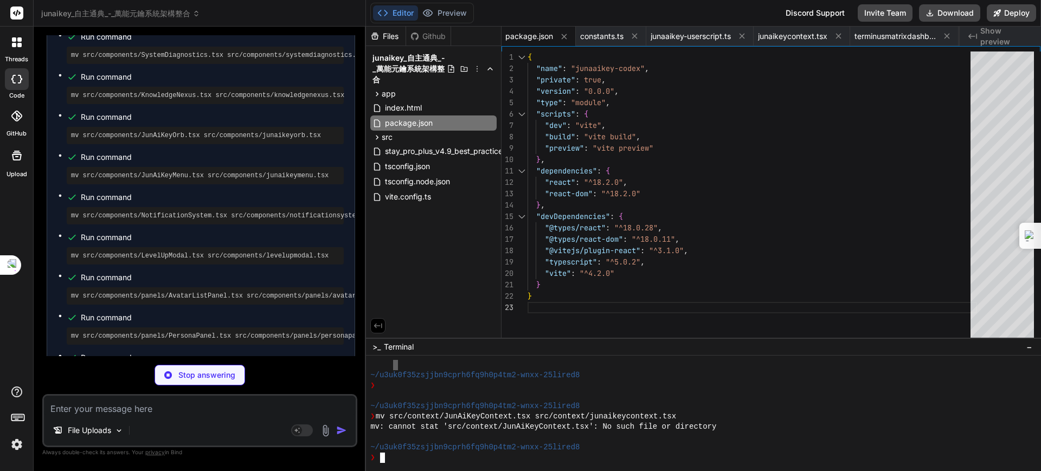
drag, startPoint x: 424, startPoint y: 368, endPoint x: 396, endPoint y: 362, distance: 28.7
click at [396, 362] on div at bounding box center [698, 365] width 656 height 10
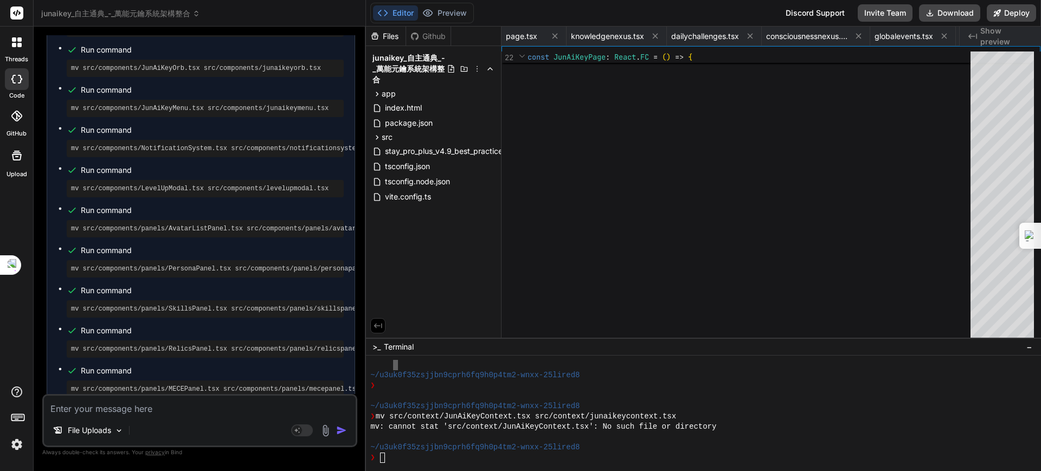
scroll to position [0, 1964]
